Goal: Browse casually

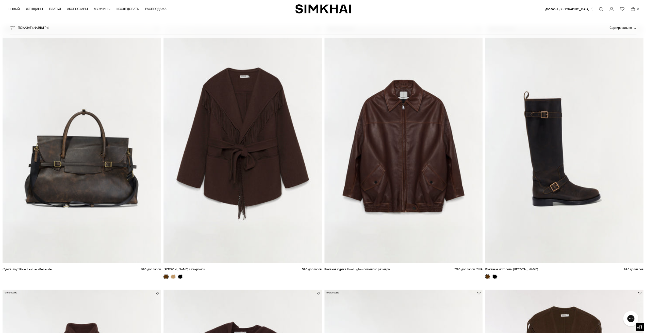
scroll to position [1091, 0]
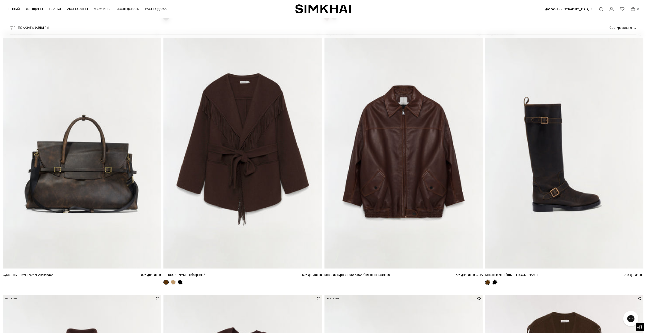
drag, startPoint x: 553, startPoint y: 195, endPoint x: 560, endPoint y: 203, distance: 11.0
click at [0, 0] on img "Кожаные мотоботы Noah" at bounding box center [0, 0] width 0 height 0
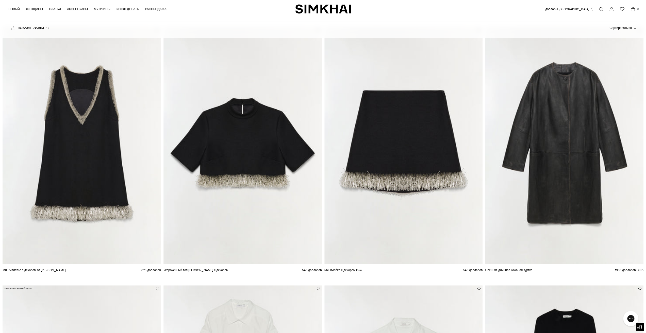
scroll to position [0, 0]
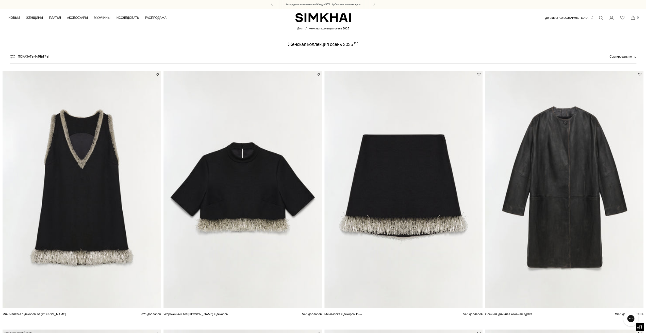
click at [0, 0] on img "Укороченный топ Jalen с декором" at bounding box center [0, 0] width 0 height 0
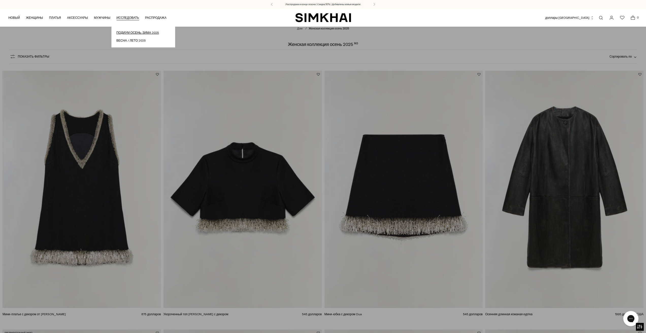
click at [153, 35] on link "Подиум осень-зима 2025" at bounding box center [142, 32] width 53 height 5
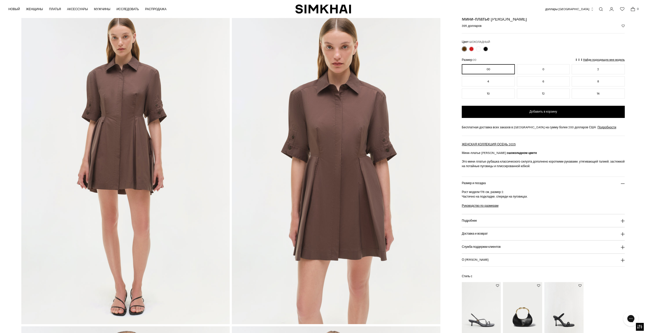
scroll to position [25, 0]
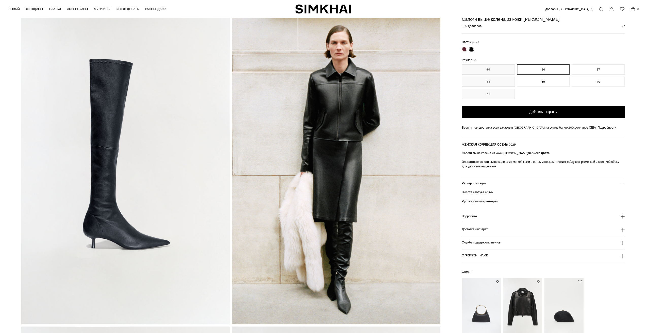
scroll to position [25, 0]
click at [139, 241] on img at bounding box center [125, 167] width 208 height 313
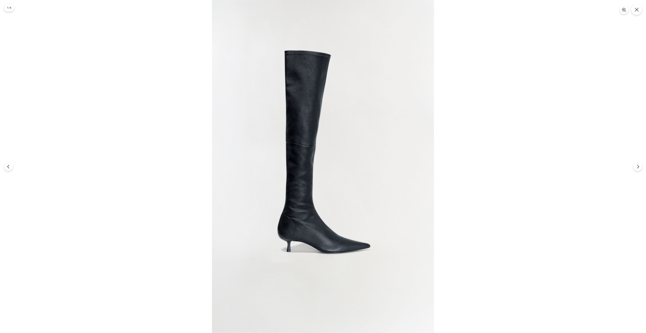
click at [369, 222] on img at bounding box center [323, 166] width 222 height 333
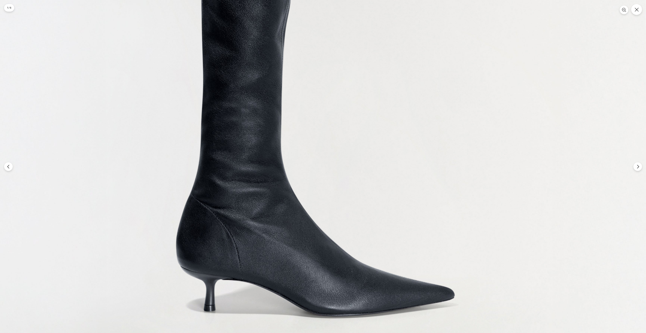
click at [368, 222] on img at bounding box center [312, 56] width 666 height 1000
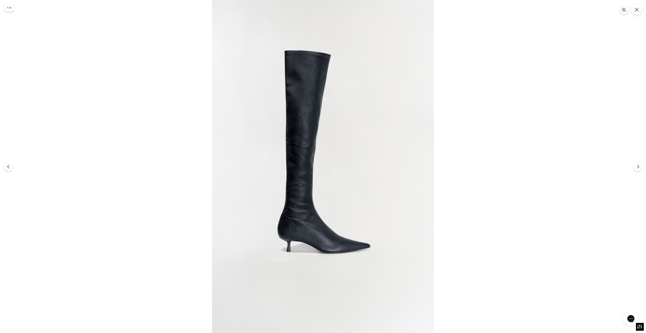
scroll to position [0, 0]
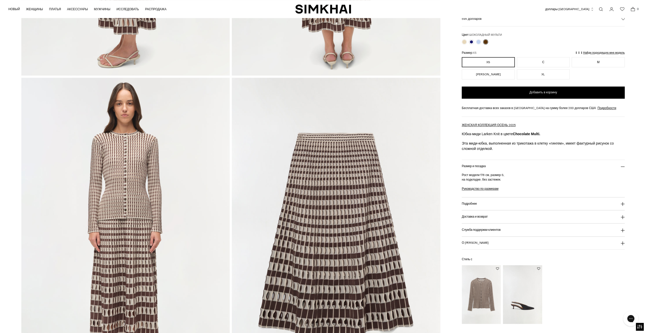
scroll to position [660, 0]
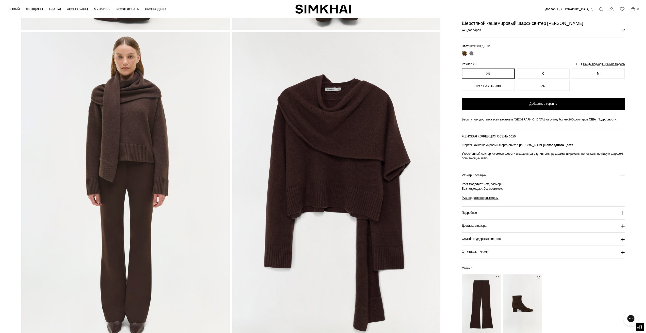
scroll to position [660, 0]
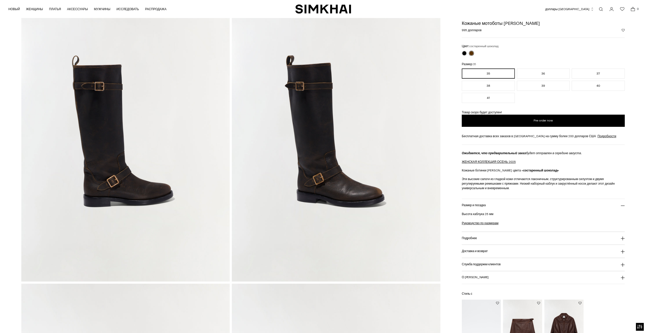
click at [129, 175] on img at bounding box center [125, 125] width 208 height 313
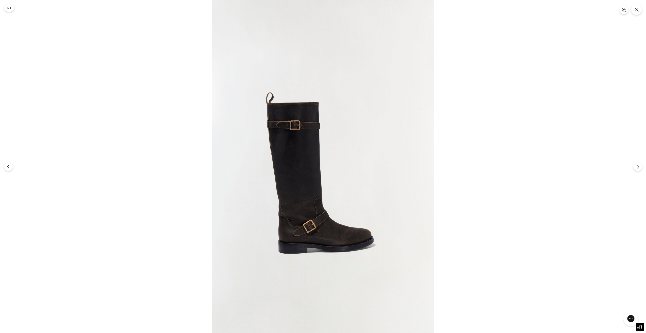
click at [363, 218] on img at bounding box center [323, 166] width 222 height 333
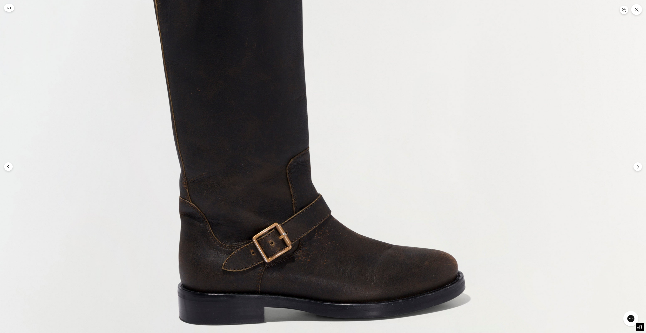
click at [359, 216] on img at bounding box center [312, 64] width 666 height 1000
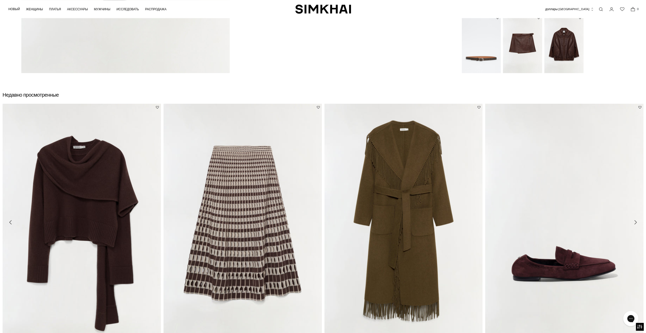
scroll to position [787, 0]
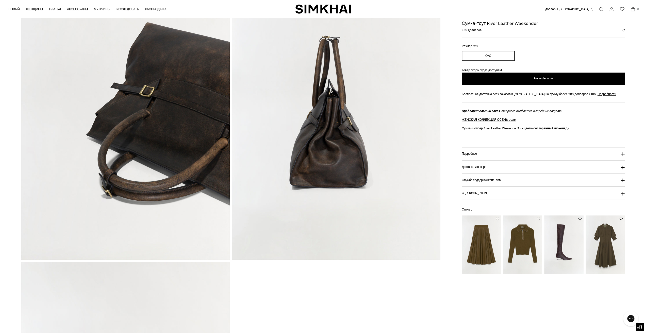
scroll to position [406, 0]
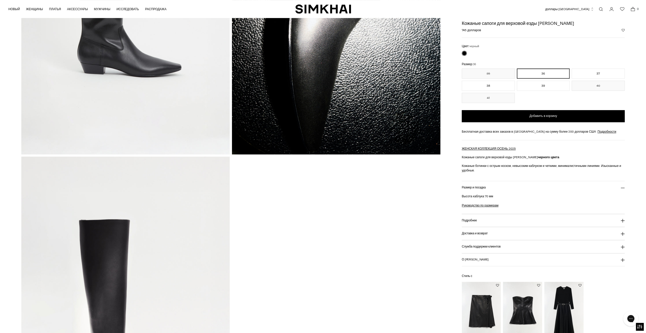
scroll to position [25, 0]
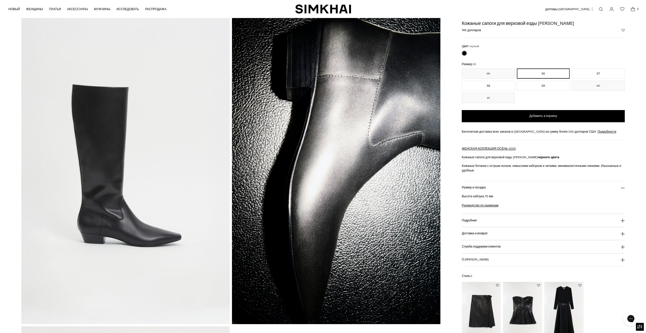
click at [152, 231] on img at bounding box center [125, 167] width 208 height 313
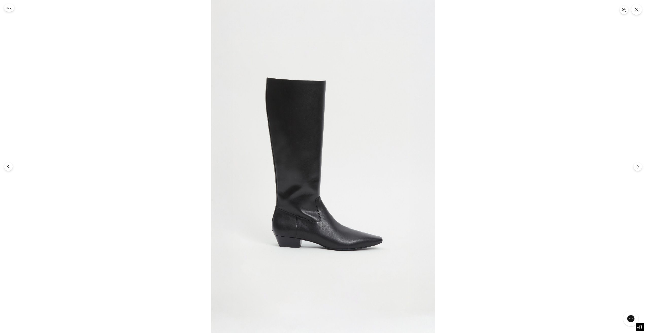
click at [400, 255] on img at bounding box center [322, 166] width 223 height 333
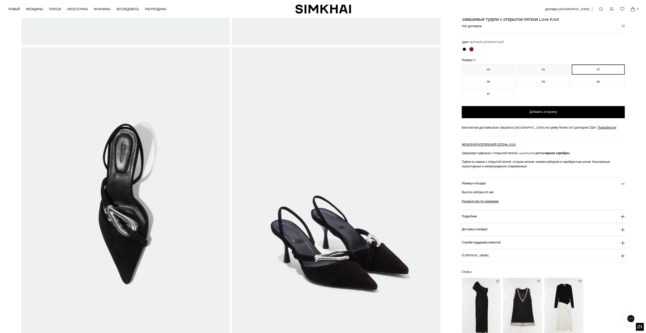
scroll to position [127, 0]
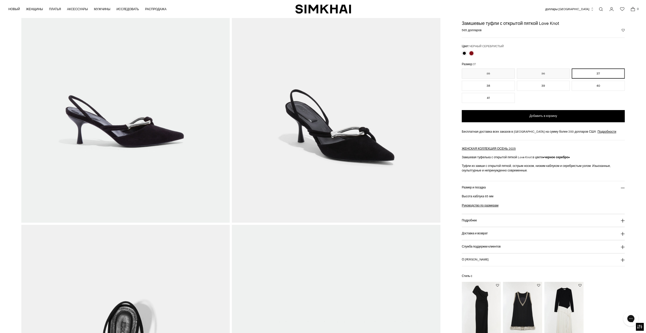
click at [156, 137] on img at bounding box center [125, 66] width 208 height 313
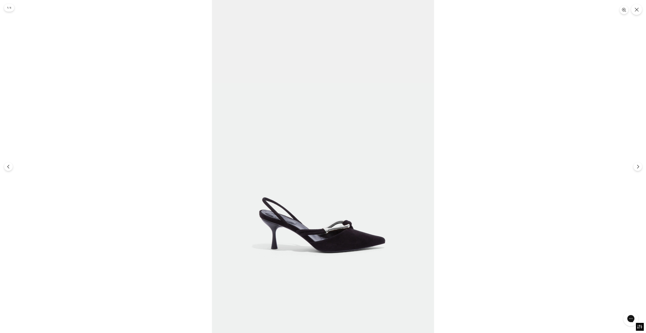
click at [325, 237] on img at bounding box center [323, 166] width 222 height 333
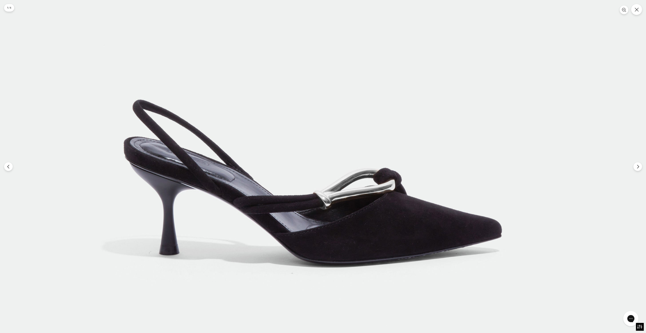
click at [351, 219] on img at bounding box center [315, 7] width 666 height 1000
click at [635, 168] on button "Следующий" at bounding box center [637, 166] width 9 height 9
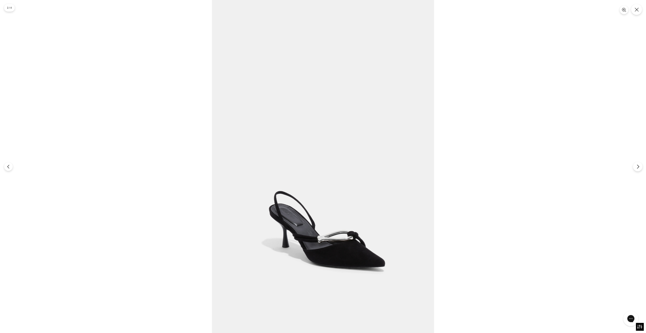
click at [635, 168] on button "Следующий" at bounding box center [637, 166] width 9 height 9
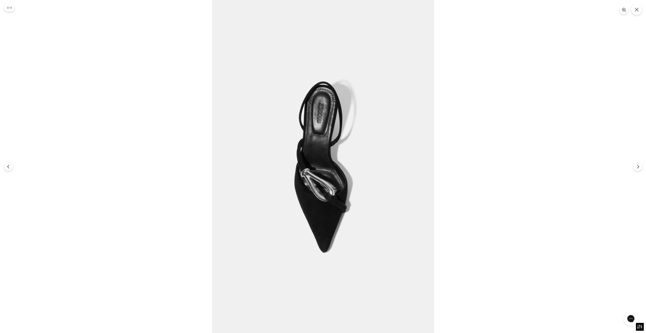
click at [343, 213] on img at bounding box center [323, 166] width 222 height 333
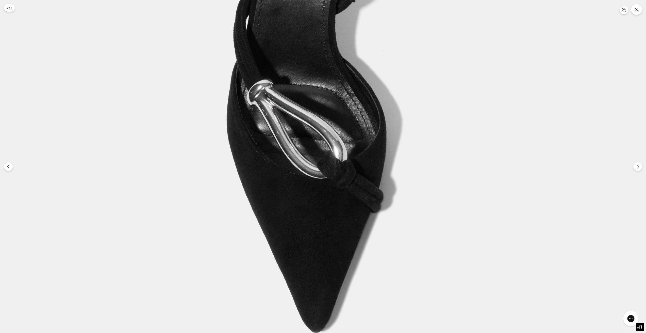
click at [355, 207] on img at bounding box center [312, 74] width 666 height 1000
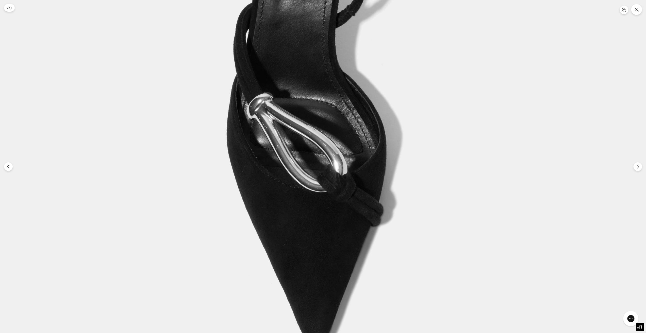
click at [352, 203] on img at bounding box center [312, 88] width 666 height 1000
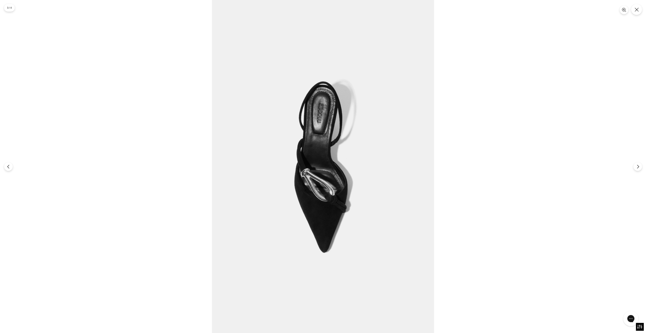
click at [645, 9] on div at bounding box center [323, 166] width 646 height 333
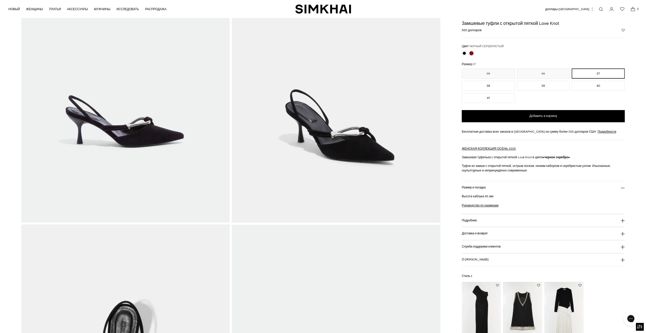
click at [639, 10] on button "Закрывать" at bounding box center [636, 10] width 12 height 12
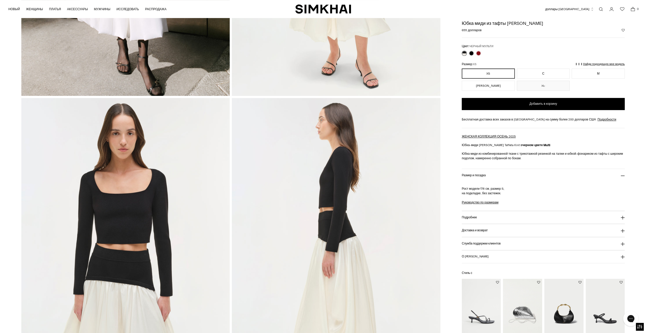
scroll to position [127, 0]
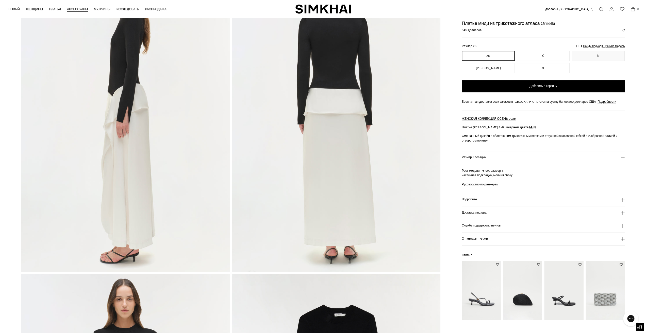
scroll to position [330, 0]
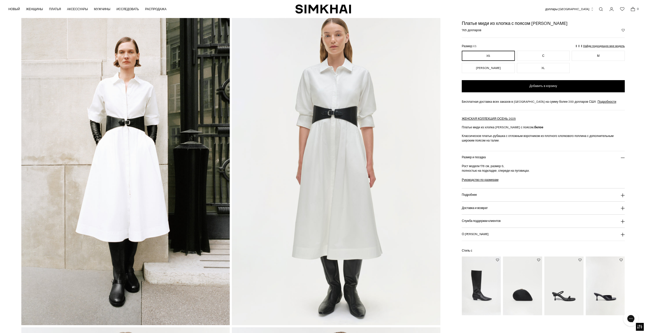
scroll to position [25, 0]
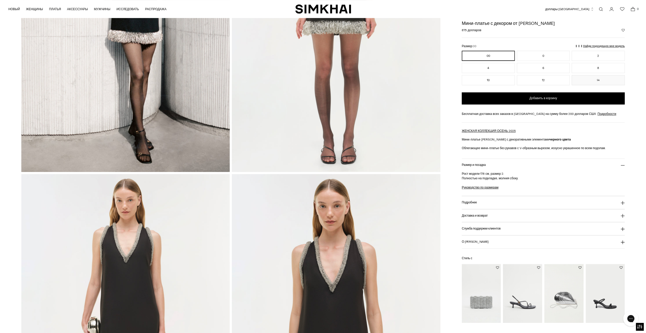
scroll to position [330, 0]
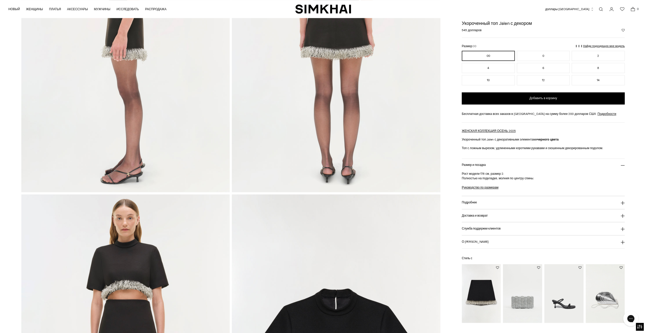
scroll to position [381, 0]
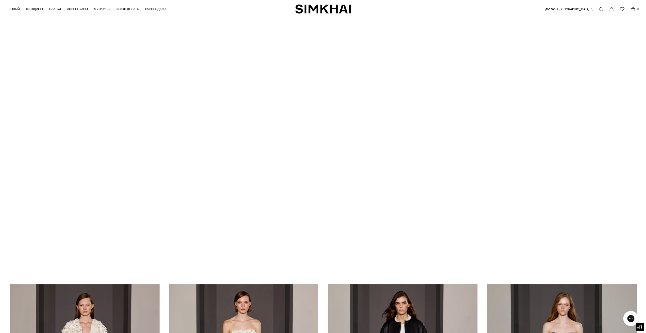
scroll to position [1, 0]
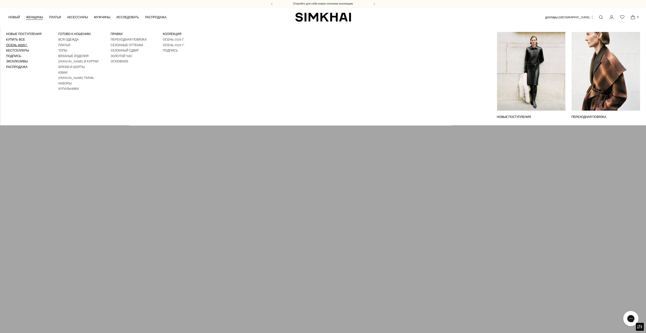
click at [20, 45] on font "Осень 2025 г." at bounding box center [17, 45] width 22 height 4
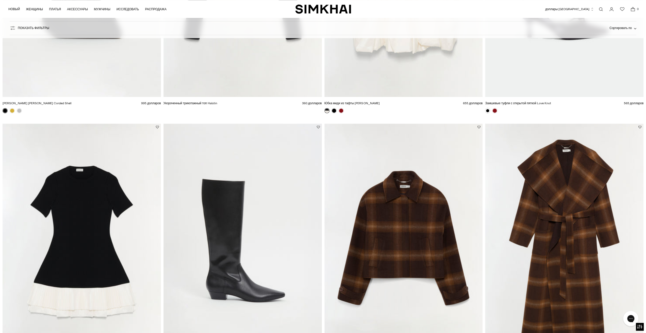
scroll to position [558, 0]
